Goal: Task Accomplishment & Management: Complete application form

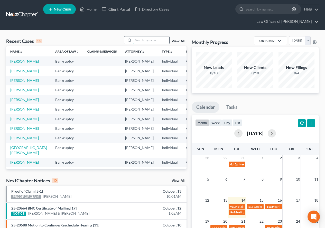
click at [142, 40] on input "search" at bounding box center [151, 39] width 36 height 7
type input "[PERSON_NAME]"
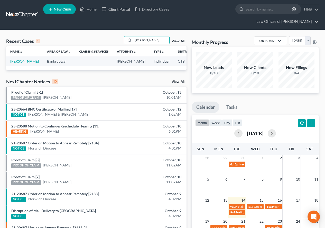
click at [16, 63] on link "[PERSON_NAME]" at bounding box center [24, 61] width 29 height 4
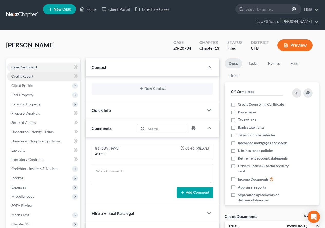
click at [20, 79] on link "Credit Report" at bounding box center [43, 76] width 73 height 9
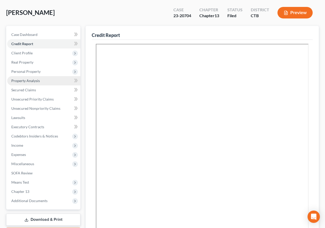
scroll to position [26, 0]
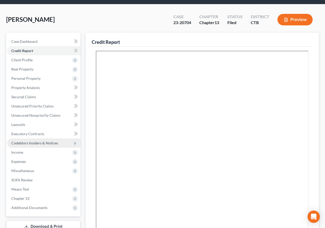
click at [33, 144] on span "Codebtors Insiders & Notices" at bounding box center [34, 143] width 47 height 4
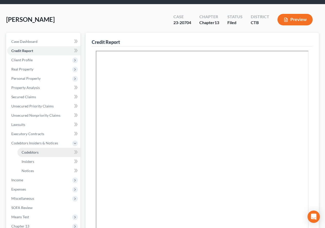
click at [30, 154] on span "Codebtors" at bounding box center [30, 152] width 17 height 4
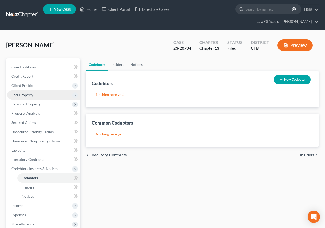
click at [13, 94] on span "Real Property" at bounding box center [22, 95] width 22 height 4
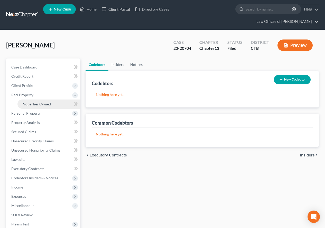
click at [41, 107] on link "Properties Owned" at bounding box center [48, 104] width 63 height 9
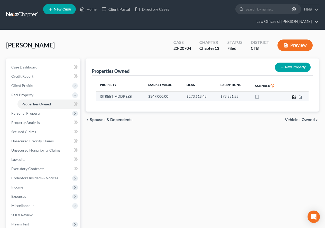
click at [293, 96] on icon "button" at bounding box center [294, 97] width 4 height 4
select select "6"
select select "0"
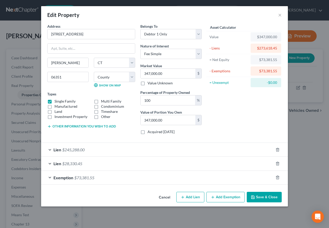
click at [49, 151] on div "Lien $245,288.00" at bounding box center [157, 150] width 232 height 14
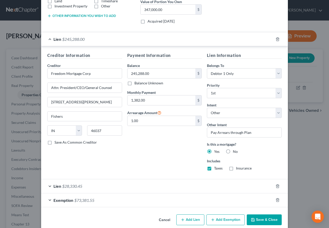
scroll to position [118, 0]
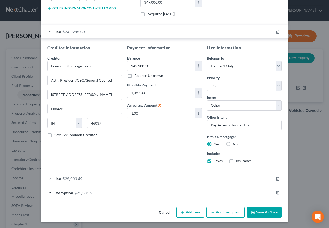
click at [47, 179] on div "Lien $28,330.45" at bounding box center [157, 179] width 232 height 14
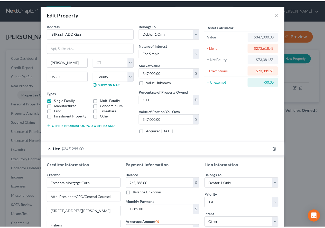
scroll to position [0, 0]
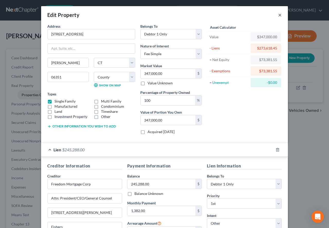
click at [278, 16] on button "×" at bounding box center [280, 15] width 4 height 6
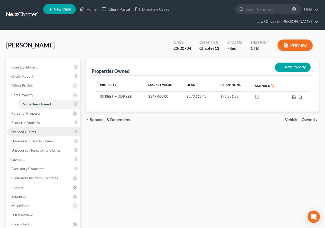
click at [13, 133] on span "Secured Claims" at bounding box center [23, 132] width 25 height 4
